Goal: Obtain resource: Obtain resource

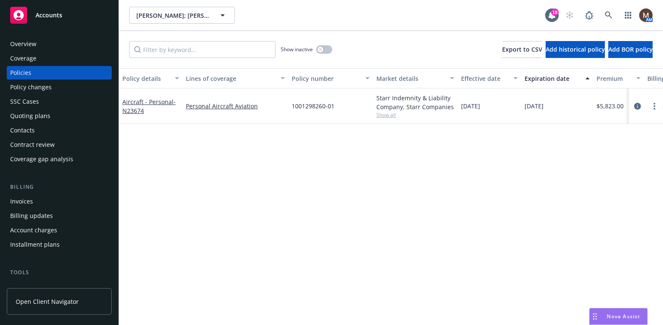
scroll to position [42, 0]
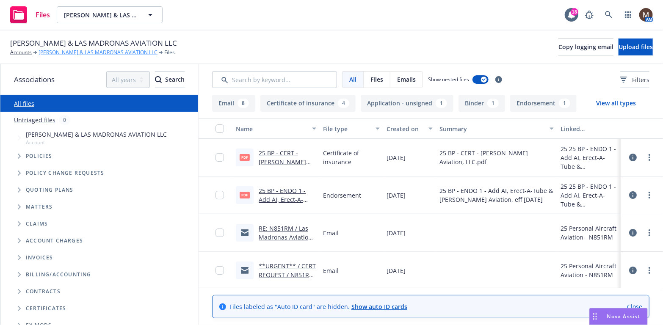
click at [104, 50] on link "[PERSON_NAME] & LAS MADRONAS AVIATION LLC" at bounding box center [98, 53] width 119 height 8
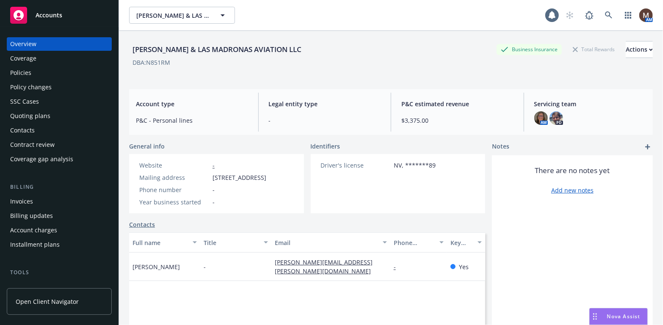
click at [28, 198] on div "Invoices" at bounding box center [21, 202] width 23 height 14
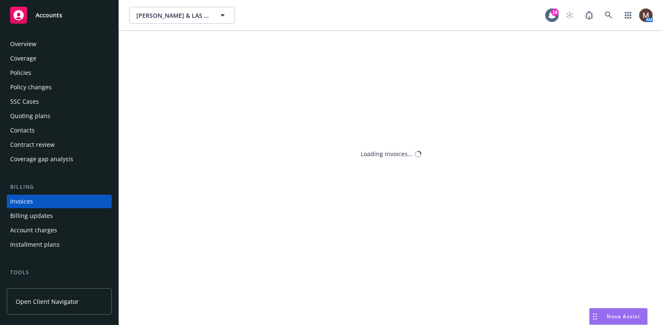
scroll to position [25, 0]
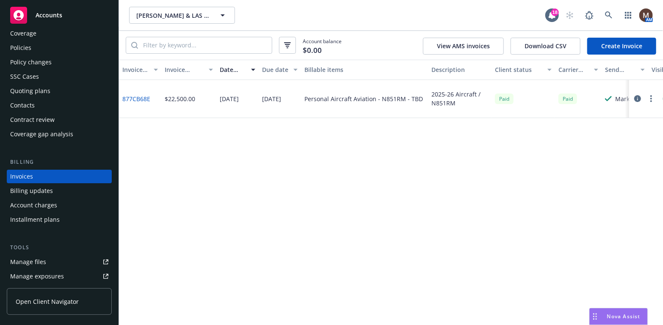
click at [24, 44] on div "Policies" at bounding box center [20, 48] width 21 height 14
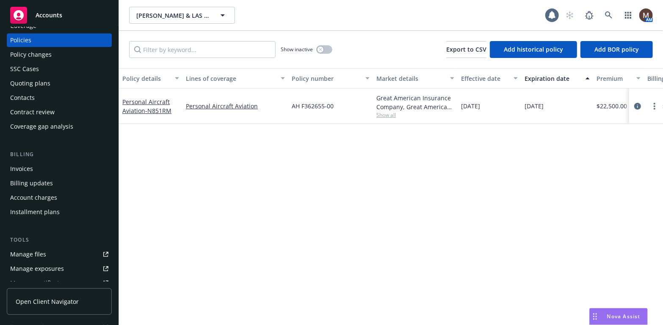
scroll to position [42, 0]
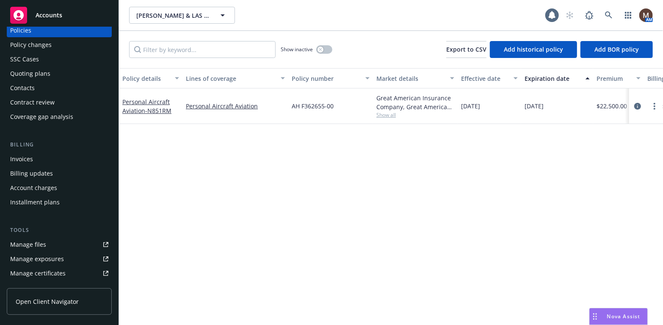
click at [41, 245] on div "Manage files" at bounding box center [28, 245] width 36 height 14
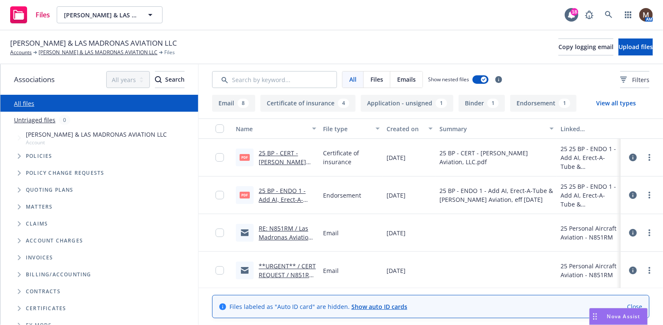
scroll to position [42, 0]
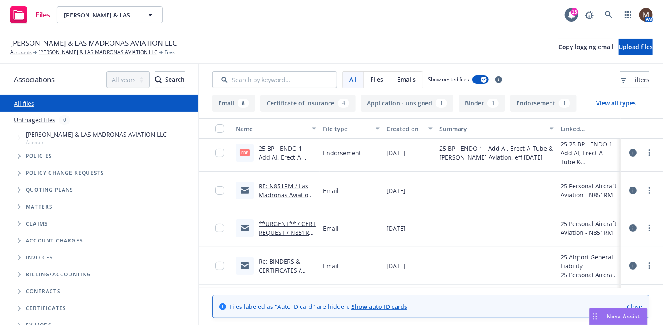
click at [295, 195] on link "RE: N851RM / Las Madronas Aviation - Documents Attached" at bounding box center [287, 199] width 57 height 35
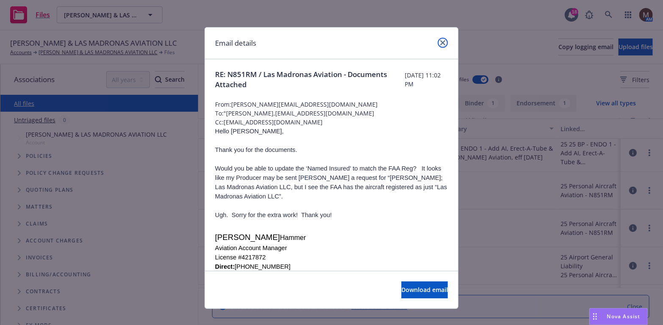
click at [440, 39] on link "close" at bounding box center [443, 43] width 10 height 10
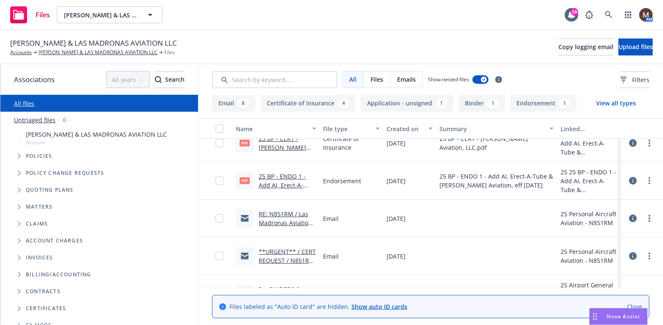
scroll to position [0, 0]
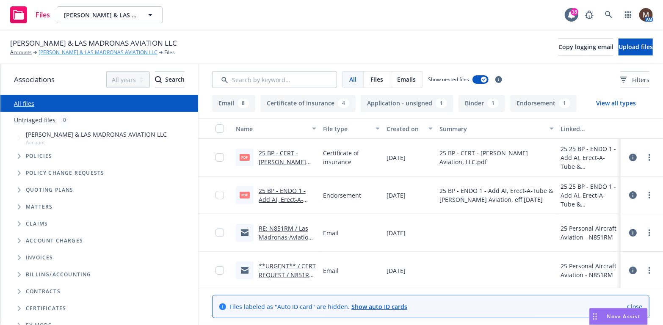
click at [92, 51] on link "[PERSON_NAME] & LAS MADRONAS AVIATION LLC" at bounding box center [98, 53] width 119 height 8
